Goal: Information Seeking & Learning: Learn about a topic

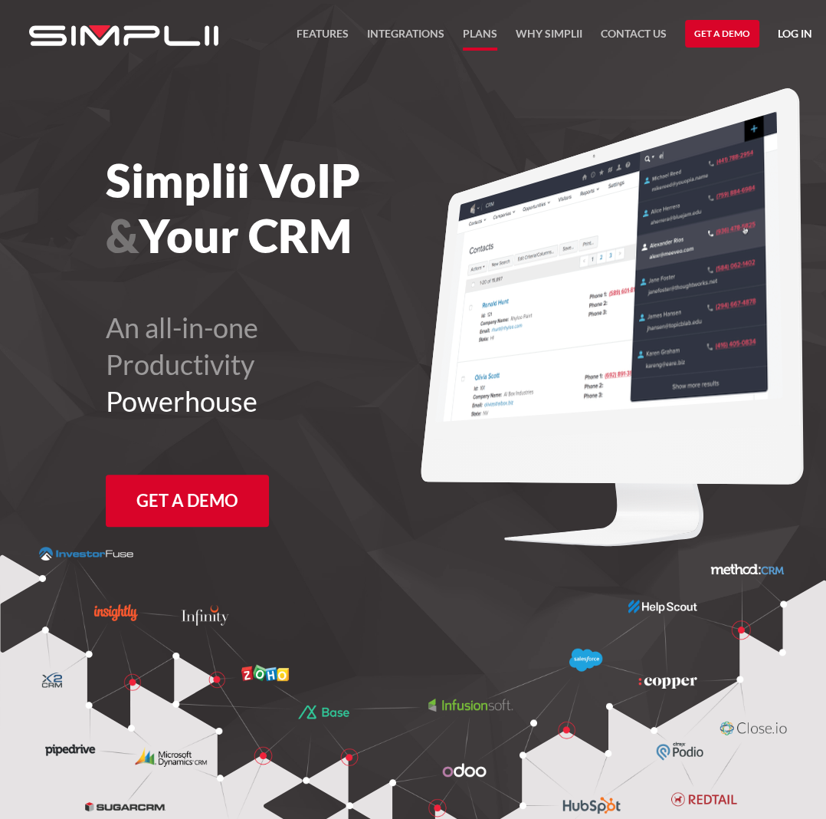
click at [474, 34] on link "Plans" at bounding box center [480, 38] width 34 height 26
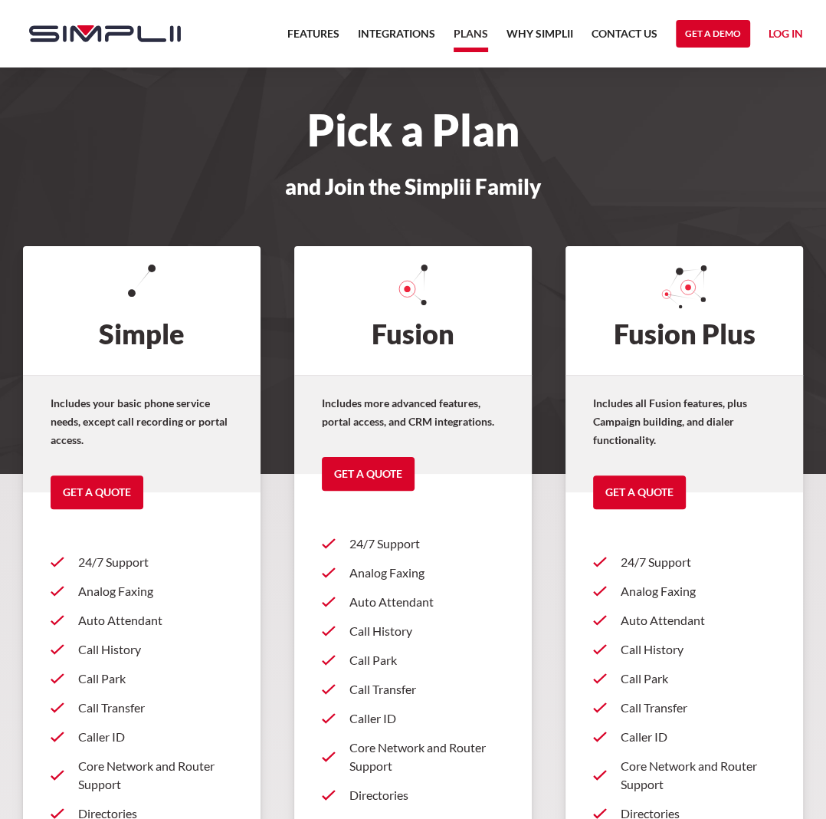
drag, startPoint x: 185, startPoint y: 37, endPoint x: 65, endPoint y: 42, distance: 119.7
click at [65, 42] on div "Features Integrations PRoducts Plans Why Simplii Contact US Master Agreement Ge…" at bounding box center [413, 33] width 826 height 67
click at [316, 35] on link "Features" at bounding box center [313, 38] width 52 height 26
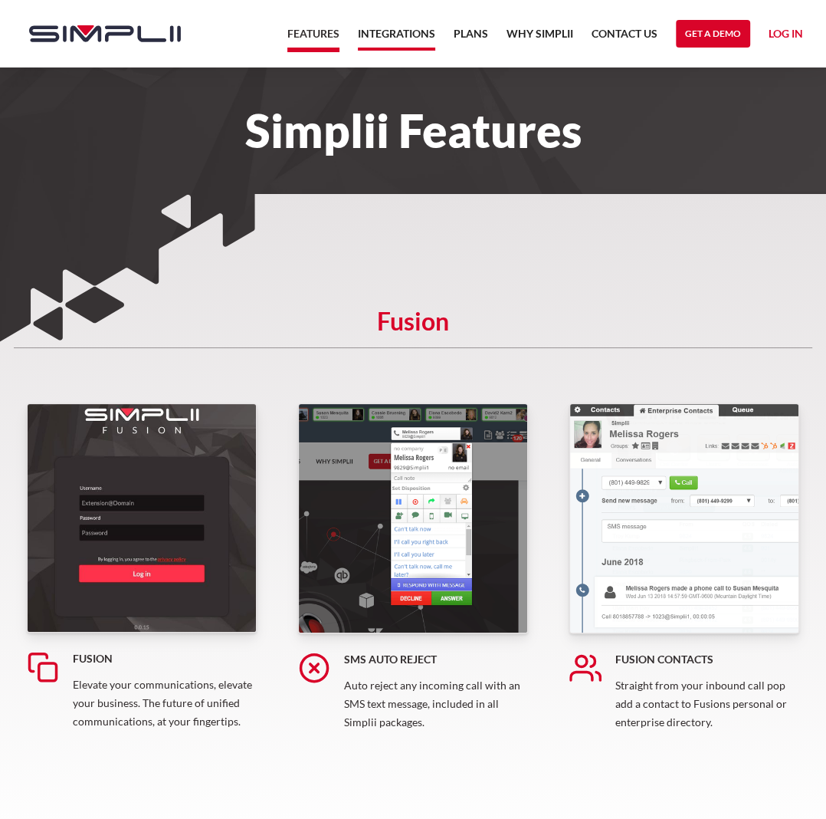
click at [399, 41] on link "Integrations" at bounding box center [396, 38] width 77 height 26
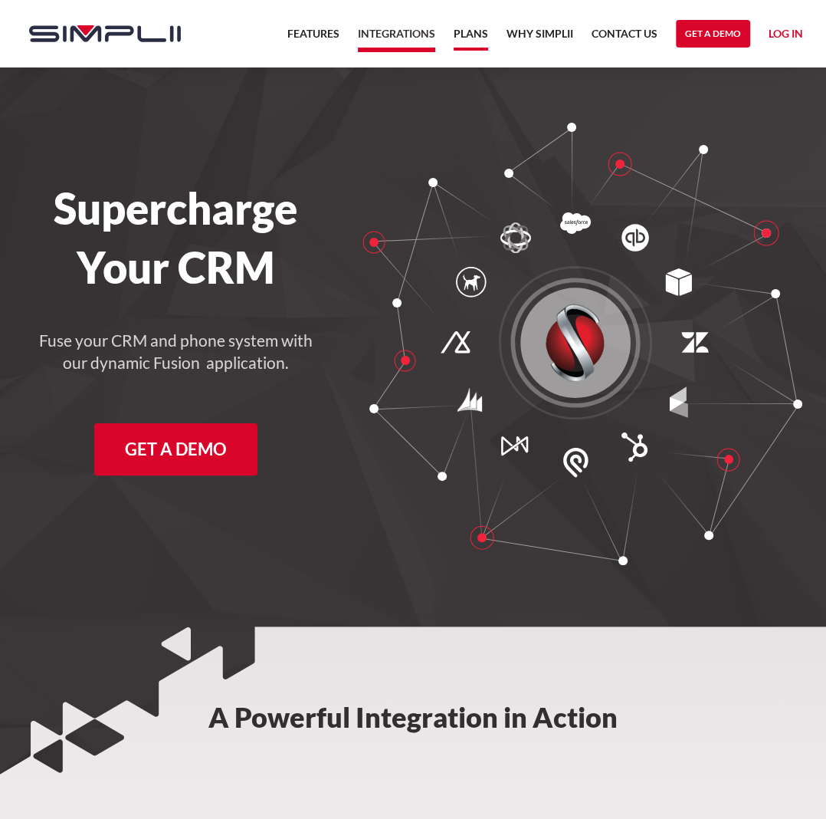
click at [478, 28] on link "Plans" at bounding box center [471, 38] width 34 height 26
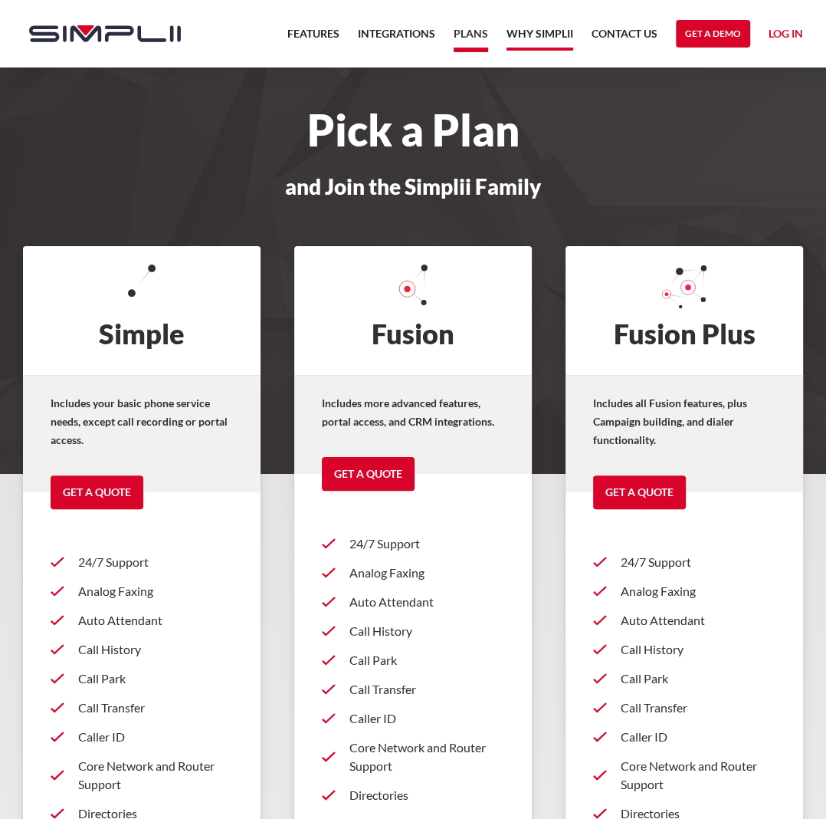
click at [548, 25] on link "Why Simplii" at bounding box center [540, 38] width 67 height 26
